Goal: Task Accomplishment & Management: Manage account settings

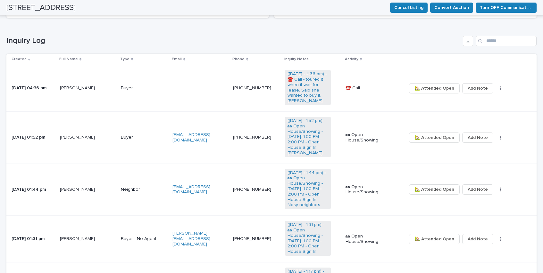
scroll to position [128, 0]
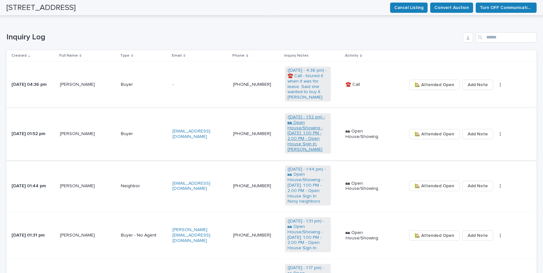
click at [300, 131] on link "([DATE] - 1:52 pm) - 🏘 Open House/Showing - [DATE]: 1:00 PM - 2:00 PM - Open Ho…" at bounding box center [307, 134] width 41 height 38
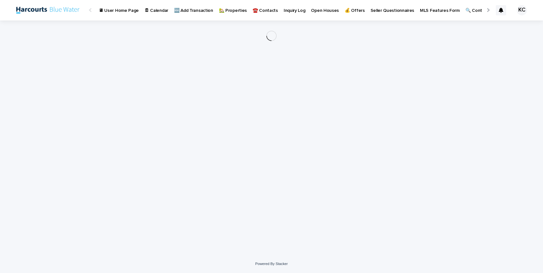
scroll to position [0, 21]
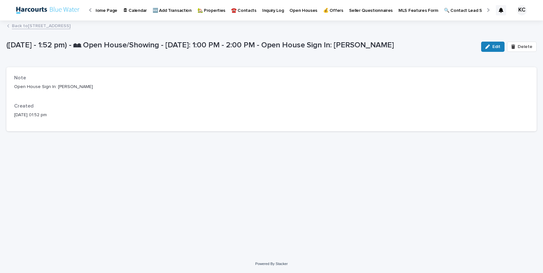
click at [23, 26] on link "Back to [STREET_ADDRESS]" at bounding box center [41, 25] width 59 height 7
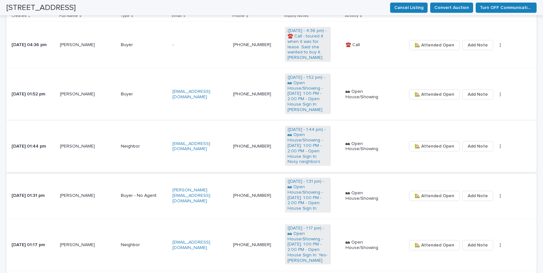
scroll to position [169, 0]
click at [473, 91] on span "Add Note" at bounding box center [477, 93] width 20 height 11
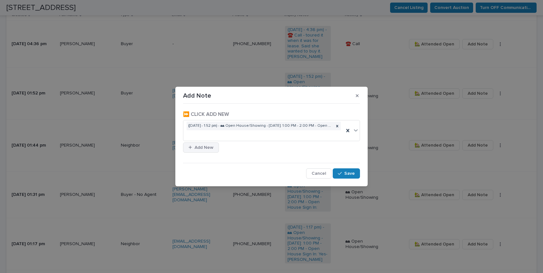
click at [204, 147] on span "Add New" at bounding box center [203, 147] width 19 height 9
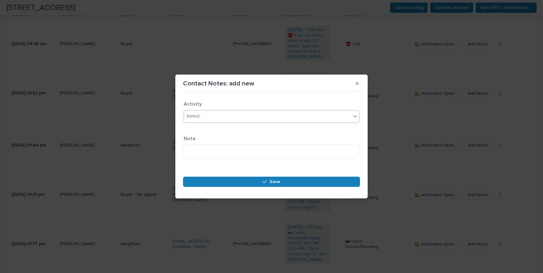
click at [199, 115] on div "Select..." at bounding box center [194, 116] width 16 height 7
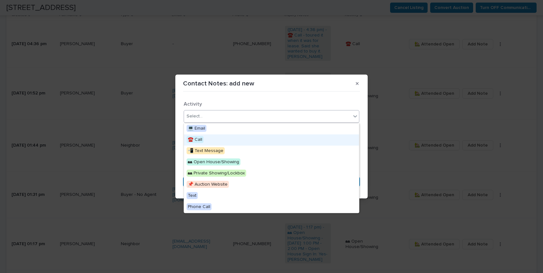
click at [197, 136] on span "☎️ Call" at bounding box center [194, 139] width 17 height 7
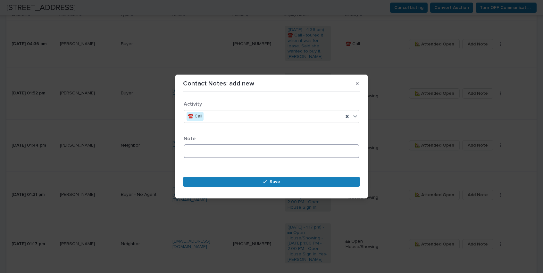
click at [199, 150] on textarea at bounding box center [272, 151] width 176 height 14
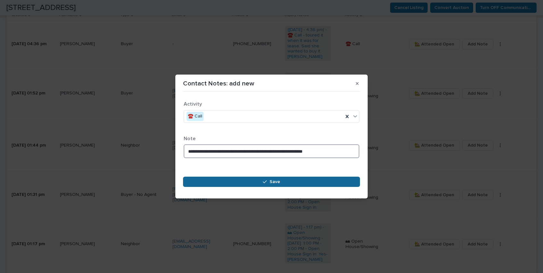
type textarea "**********"
click at [268, 178] on button "Save" at bounding box center [271, 182] width 177 height 10
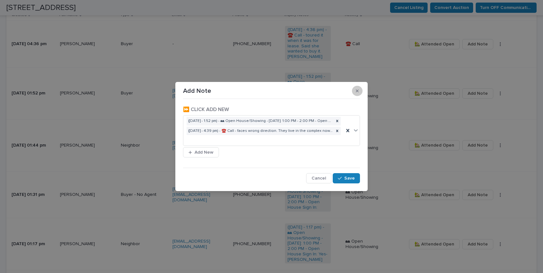
click at [357, 89] on icon "button" at bounding box center [357, 91] width 3 height 4
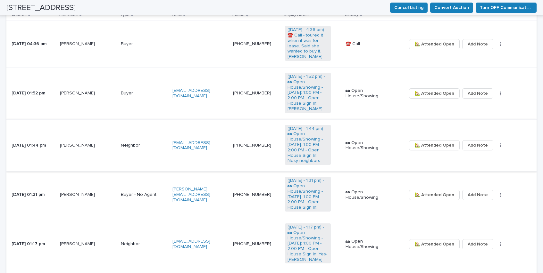
click at [471, 147] on span "Add Note" at bounding box center [477, 145] width 20 height 11
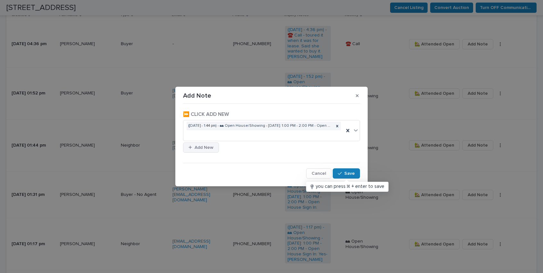
click at [202, 149] on span "Add New" at bounding box center [203, 147] width 19 height 9
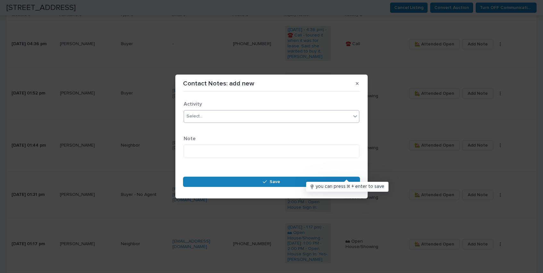
click at [198, 117] on div "Select..." at bounding box center [194, 116] width 16 height 7
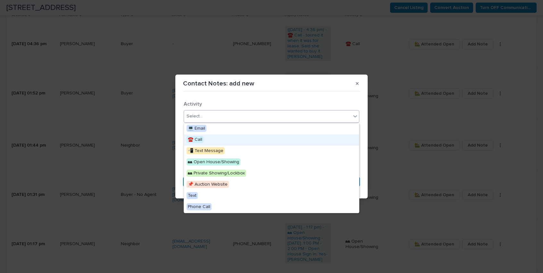
click at [196, 137] on span "☎️ Call" at bounding box center [194, 139] width 17 height 7
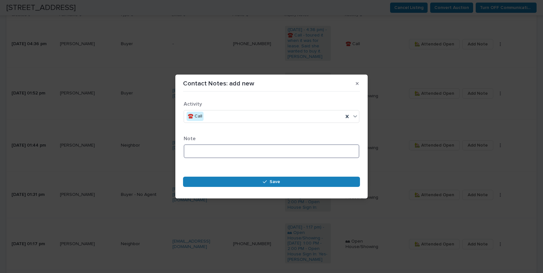
click at [196, 153] on textarea at bounding box center [272, 151] width 176 height 14
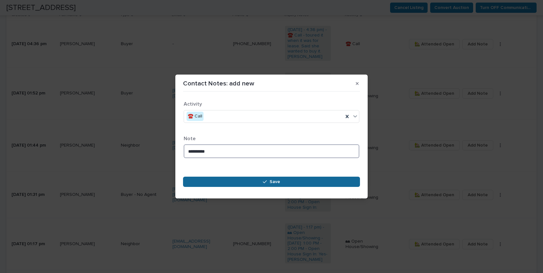
type textarea "**********"
click at [272, 181] on span "Save" at bounding box center [274, 181] width 11 height 9
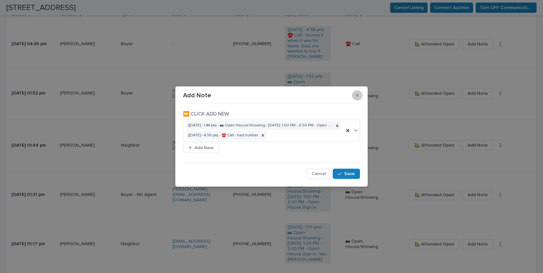
click at [358, 95] on icon "button" at bounding box center [357, 95] width 3 height 3
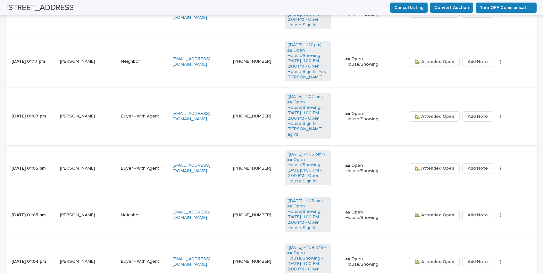
scroll to position [358, 0]
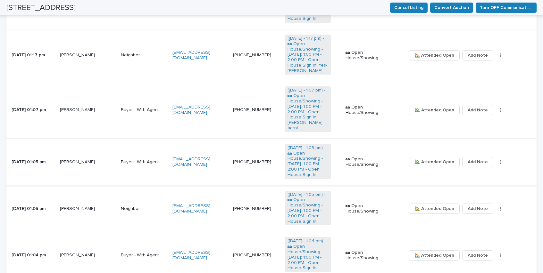
click at [500, 164] on button "button" at bounding box center [500, 162] width 9 height 4
click at [460, 205] on span "🗑" at bounding box center [462, 204] width 4 height 11
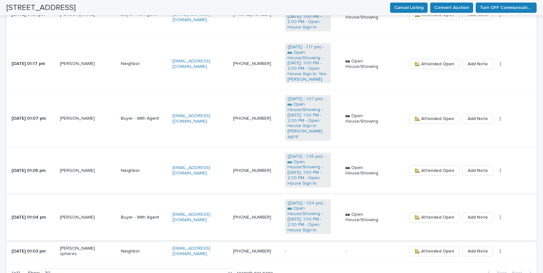
scroll to position [350, 0]
click at [479, 124] on span "Add Note" at bounding box center [477, 118] width 20 height 11
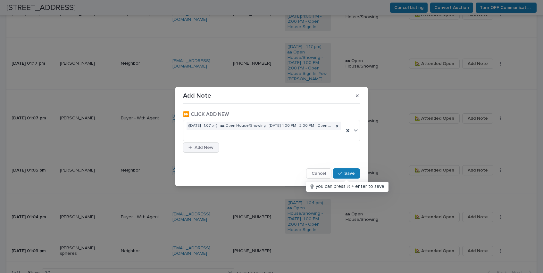
click at [203, 146] on span "Add New" at bounding box center [203, 147] width 19 height 9
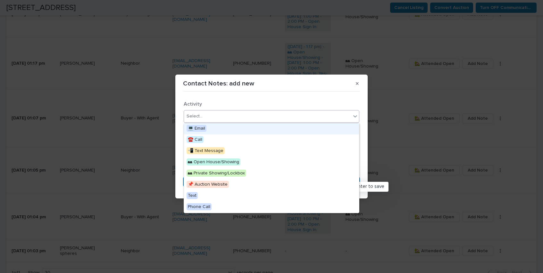
click at [197, 117] on div "Select..." at bounding box center [194, 116] width 16 height 7
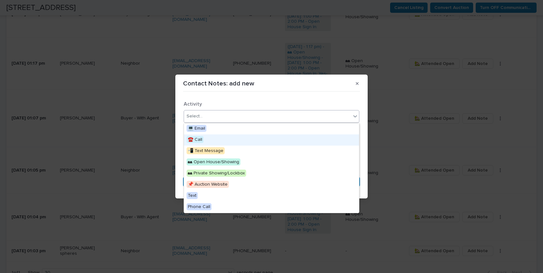
click at [197, 138] on span "☎️ Call" at bounding box center [194, 139] width 17 height 7
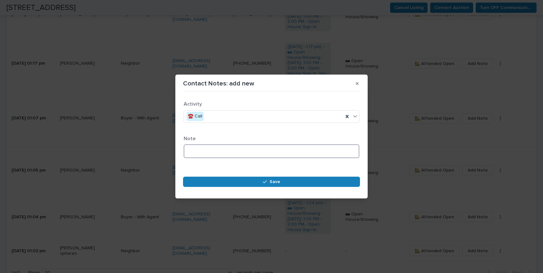
click at [192, 153] on textarea at bounding box center [272, 151] width 176 height 14
type textarea "**"
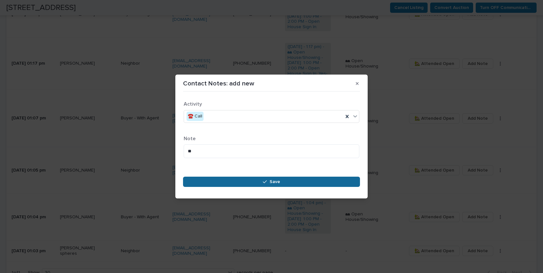
click at [263, 180] on icon "button" at bounding box center [265, 182] width 4 height 4
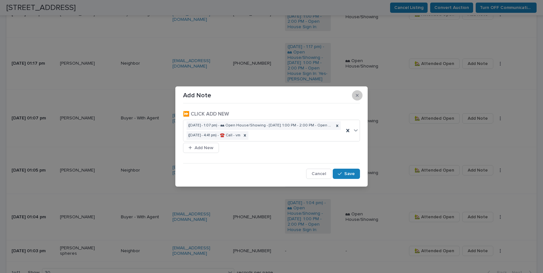
click at [356, 95] on icon "button" at bounding box center [357, 95] width 3 height 4
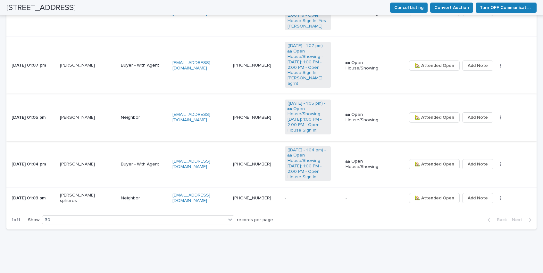
scroll to position [409, 0]
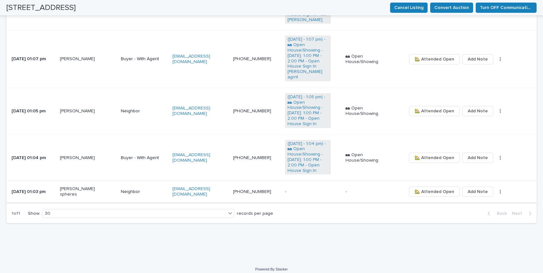
click at [470, 197] on span "Add Note" at bounding box center [477, 191] width 20 height 11
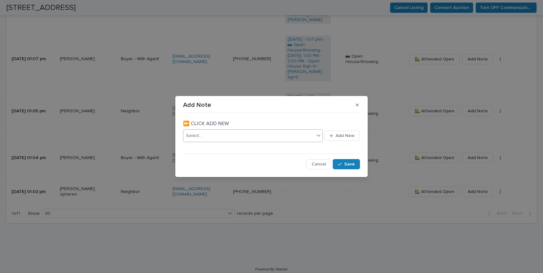
click at [202, 134] on div "Select..." at bounding box center [248, 136] width 131 height 11
click at [276, 111] on section "Add Note ⏩ CLICK ADD NEW Select... Add New Cancel Save" at bounding box center [271, 136] width 192 height 81
click at [339, 136] on span "Add New" at bounding box center [344, 135] width 19 height 9
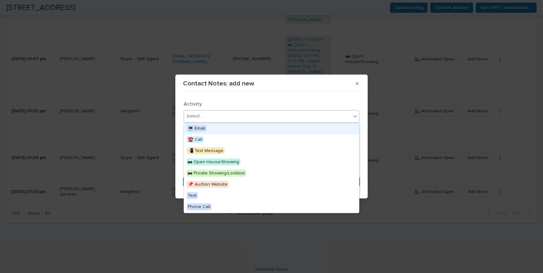
click at [197, 113] on div "Select..." at bounding box center [194, 116] width 16 height 7
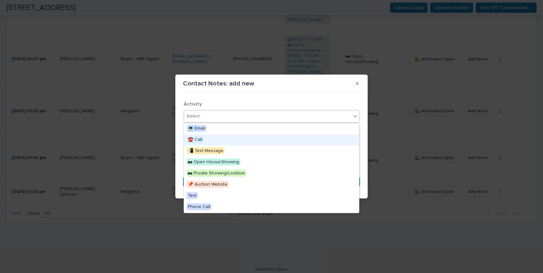
click at [199, 138] on span "☎️ Call" at bounding box center [194, 139] width 17 height 7
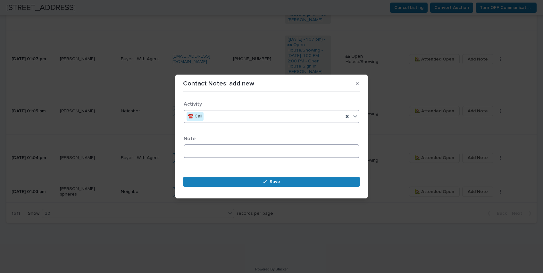
click at [197, 146] on textarea at bounding box center [272, 151] width 176 height 14
type textarea "**"
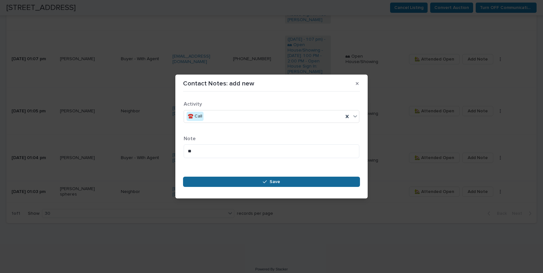
click at [283, 180] on button "Save" at bounding box center [271, 182] width 177 height 10
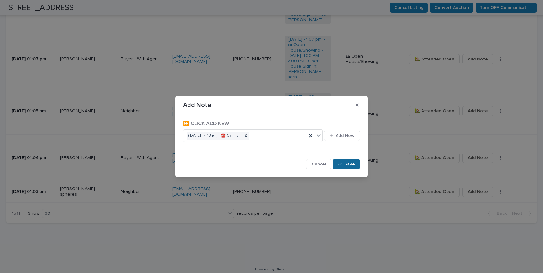
click at [348, 164] on span "Save" at bounding box center [349, 164] width 11 height 9
